Goal: Transaction & Acquisition: Obtain resource

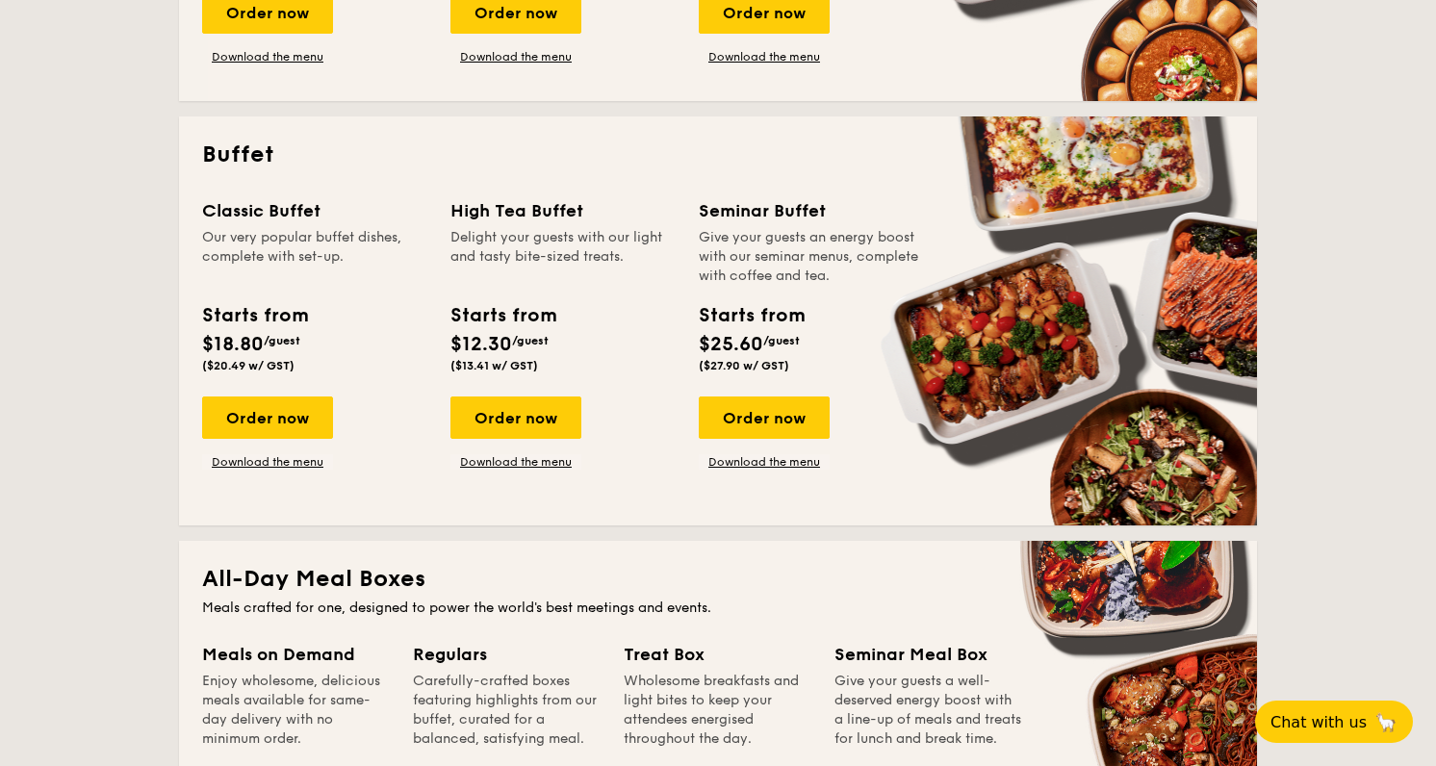
scroll to position [775, 0]
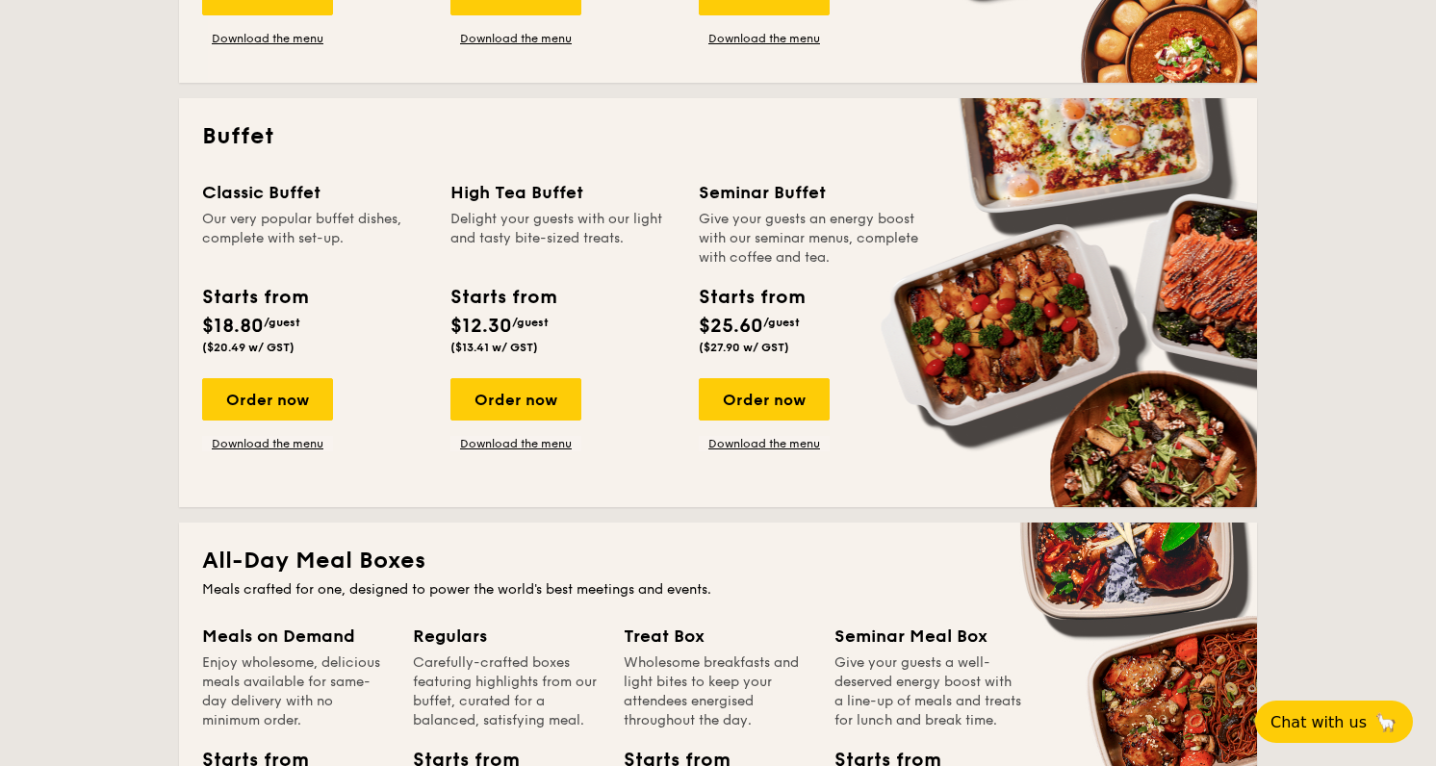
click at [291, 216] on div "Our very popular buffet dishes, complete with set-up." at bounding box center [314, 239] width 225 height 58
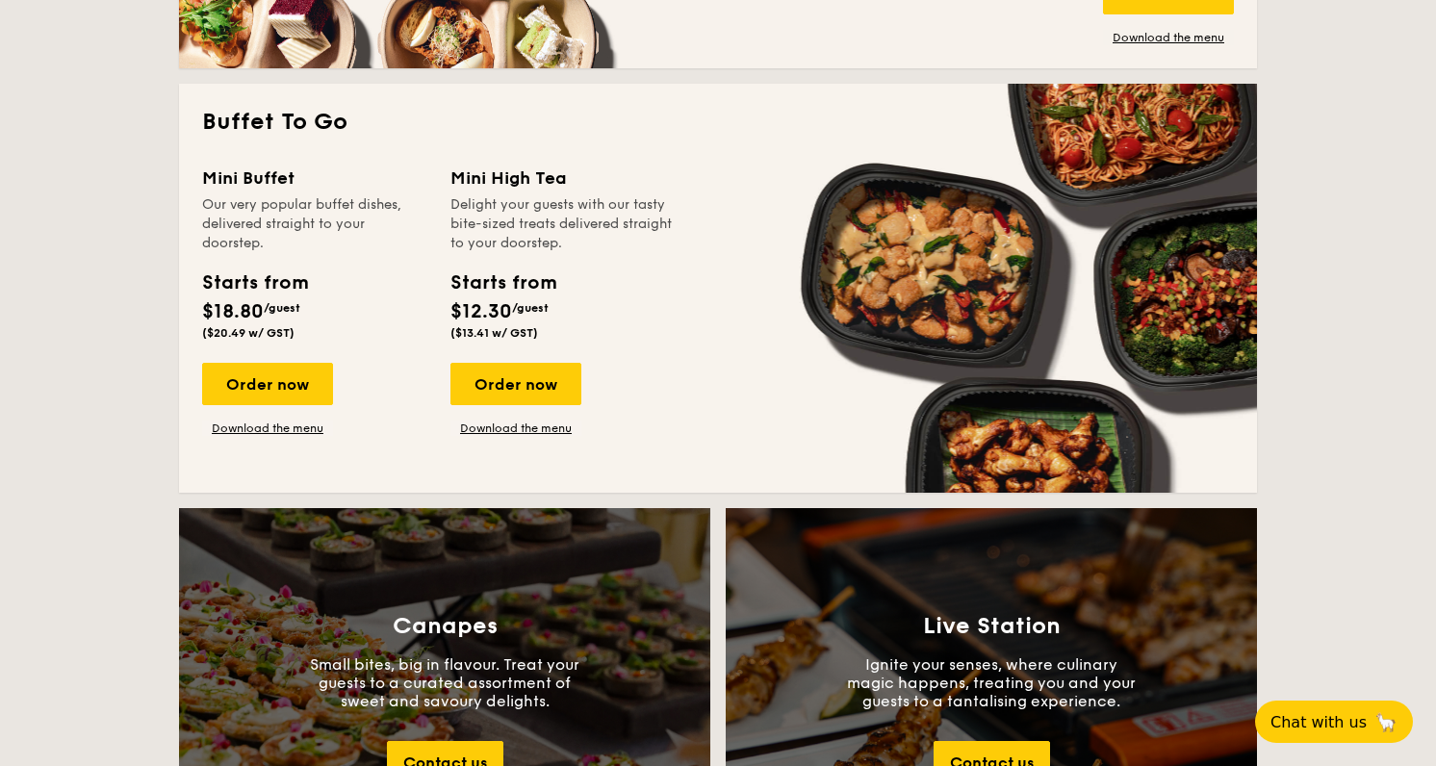
scroll to position [1637, 0]
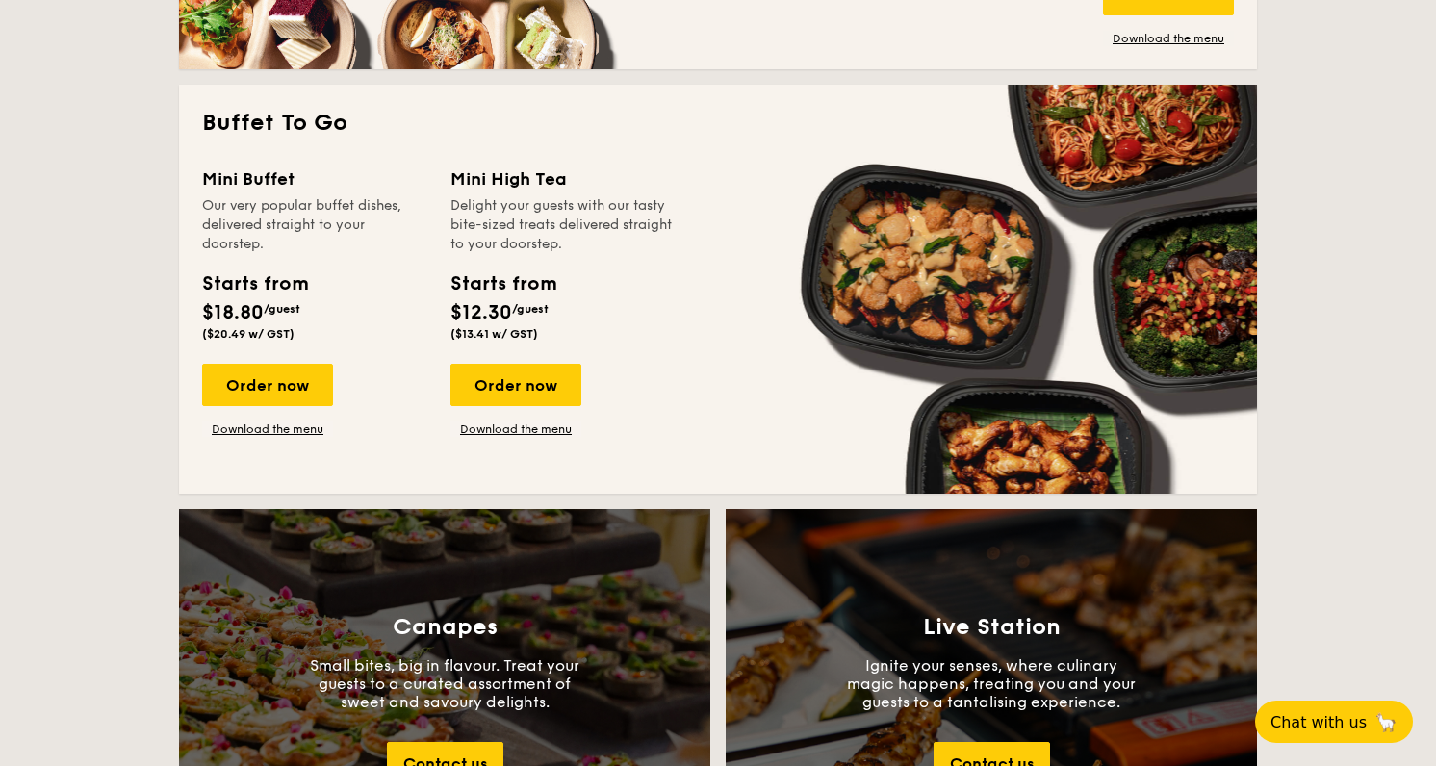
click at [343, 216] on div "Our very popular buffet dishes, delivered straight to your doorstep." at bounding box center [314, 225] width 225 height 58
click at [403, 393] on div "Order now Download the menu" at bounding box center [314, 400] width 225 height 73
click at [296, 428] on link "Download the menu" at bounding box center [267, 428] width 131 height 15
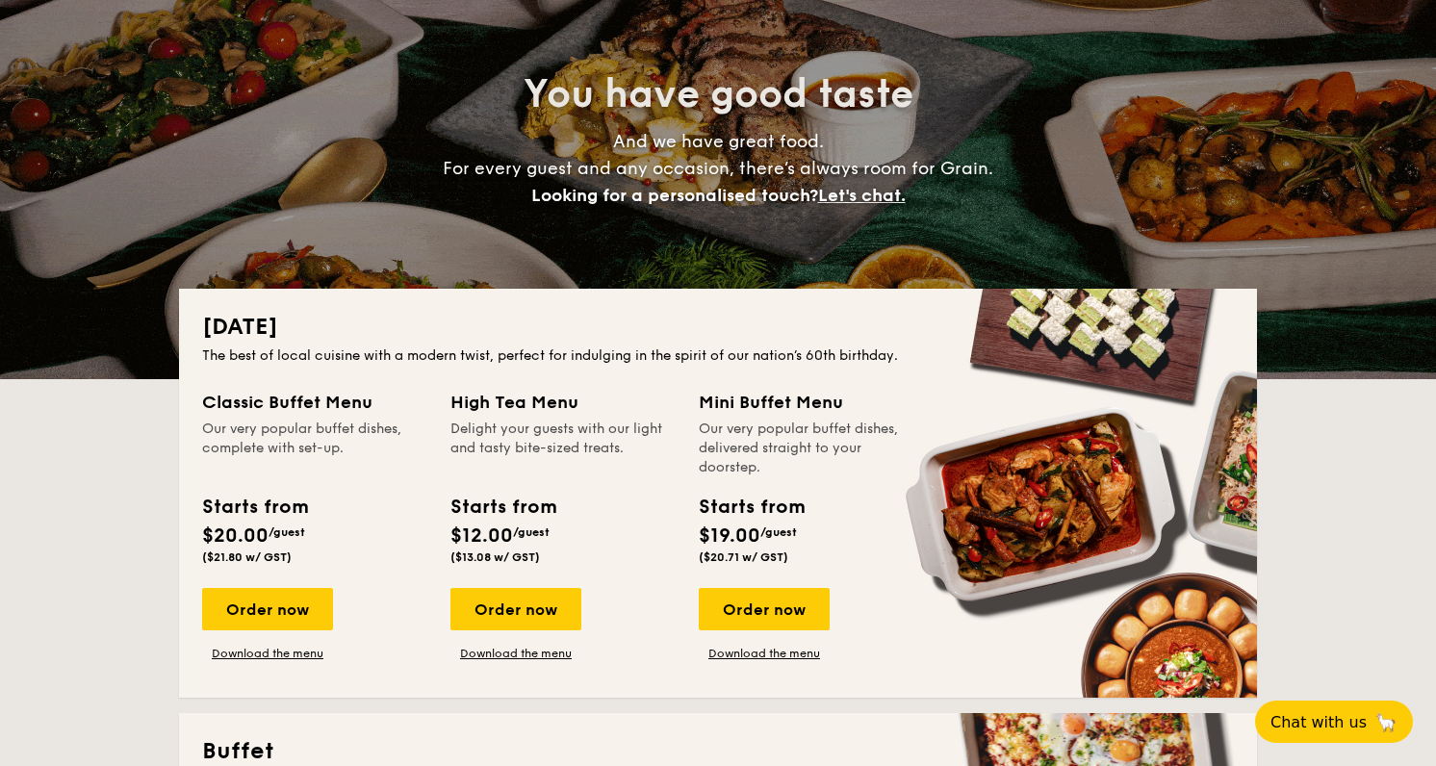
scroll to position [0, 0]
